Goal: Information Seeking & Learning: Learn about a topic

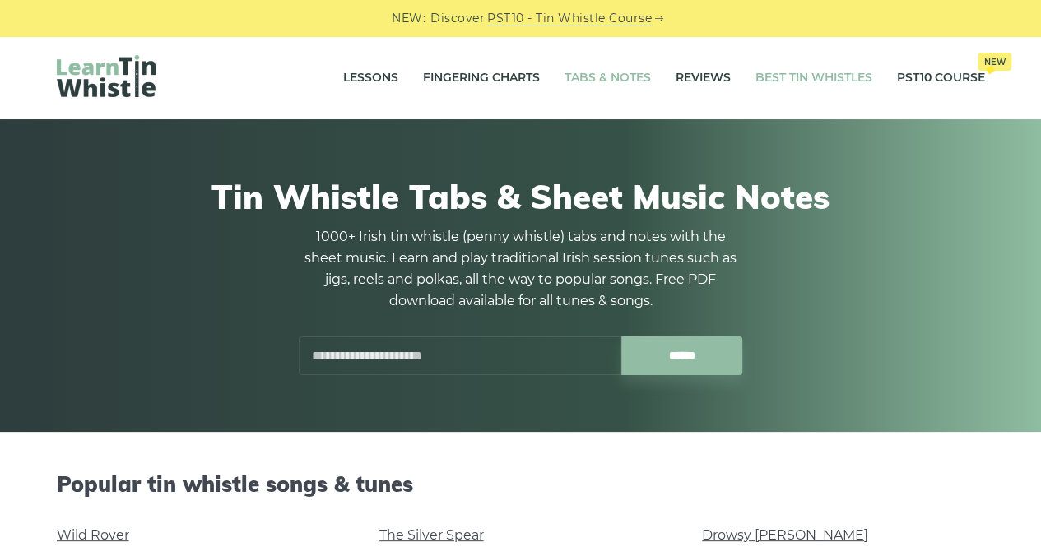
click at [830, 80] on link "Best Tin Whistles" at bounding box center [814, 78] width 117 height 41
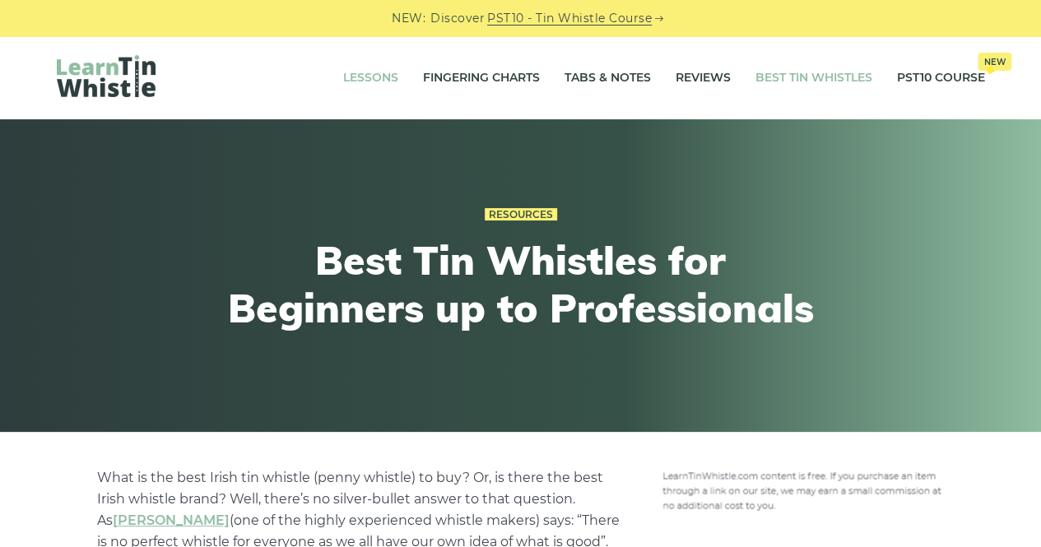
click at [379, 86] on link "Lessons" at bounding box center [370, 78] width 55 height 41
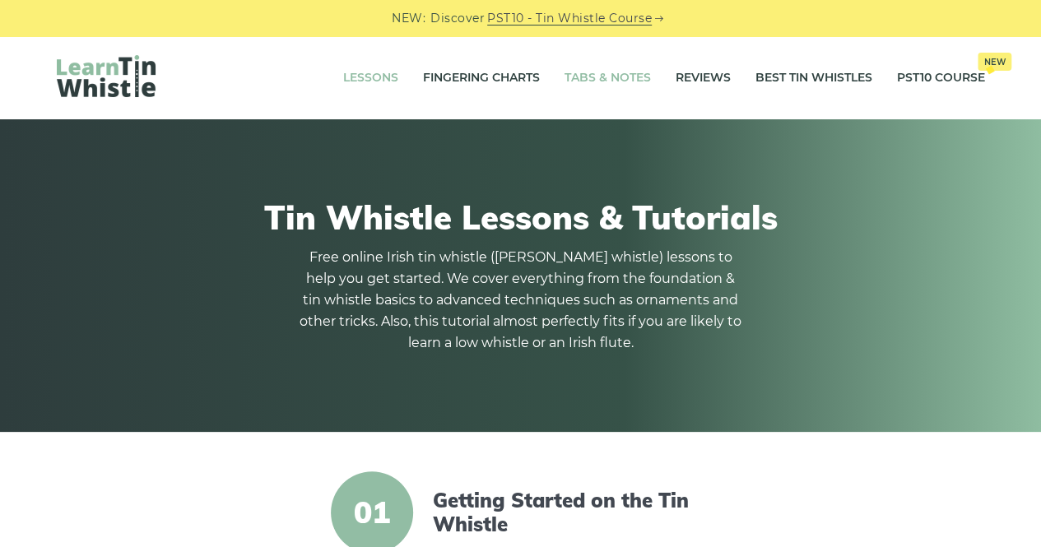
click at [597, 79] on link "Tabs & Notes" at bounding box center [608, 78] width 86 height 41
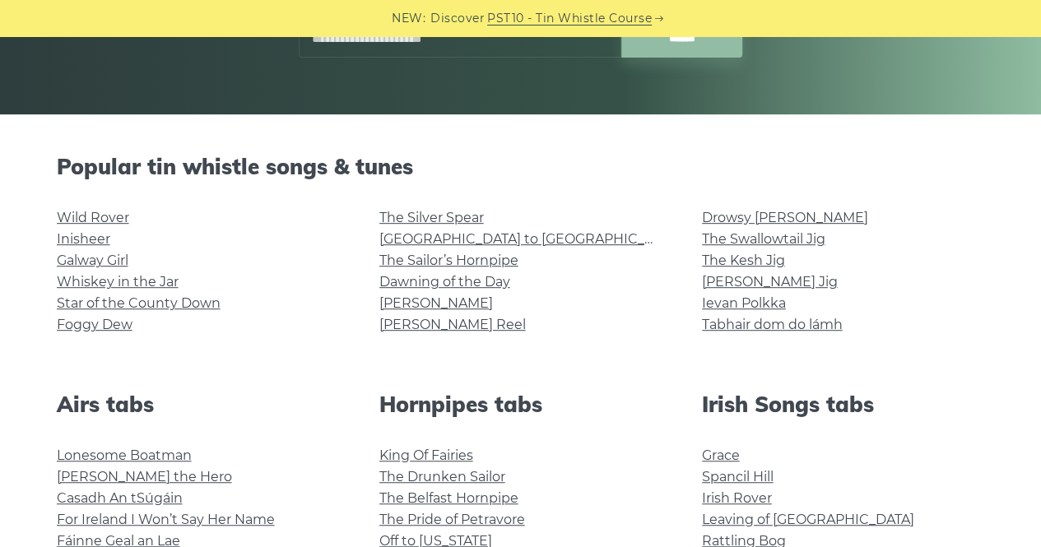
scroll to position [318, 0]
